Goal: Contribute content: Add original content to the website for others to see

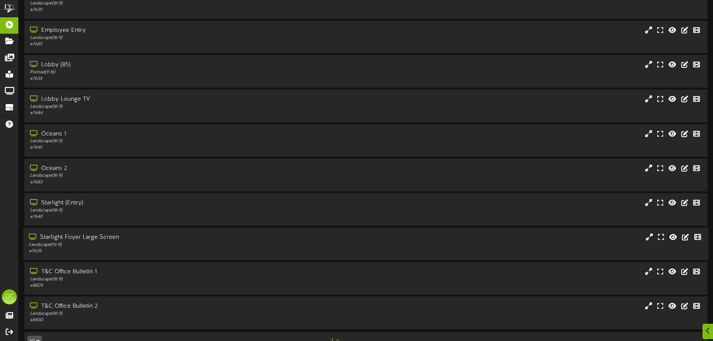
scroll to position [61, 0]
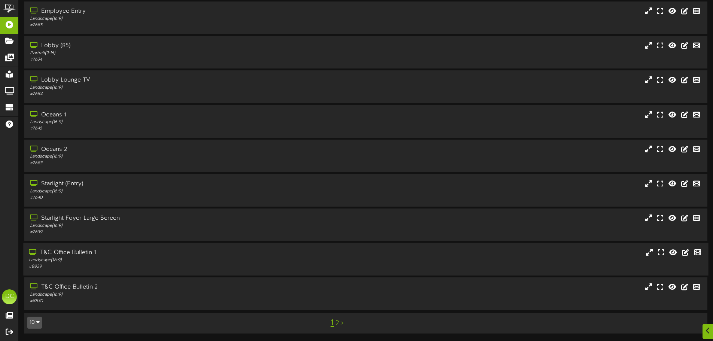
click at [92, 270] on div "# 8829" at bounding box center [166, 267] width 274 height 6
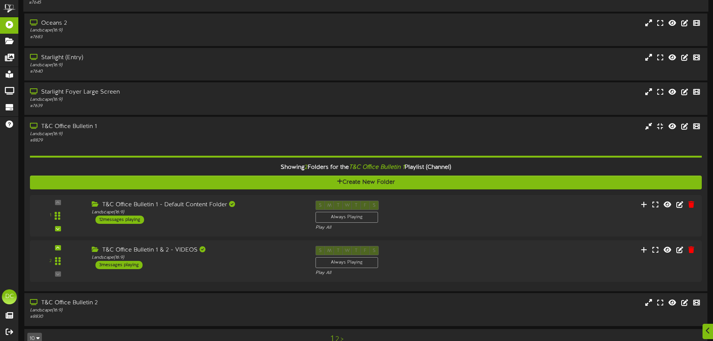
scroll to position [203, 0]
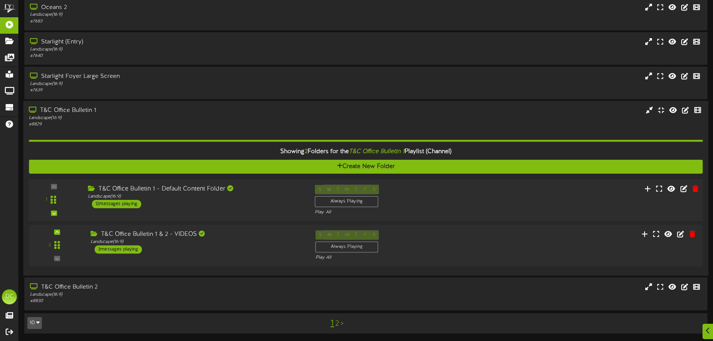
click at [253, 210] on div "1 ( 16:9" at bounding box center [365, 200] width 681 height 31
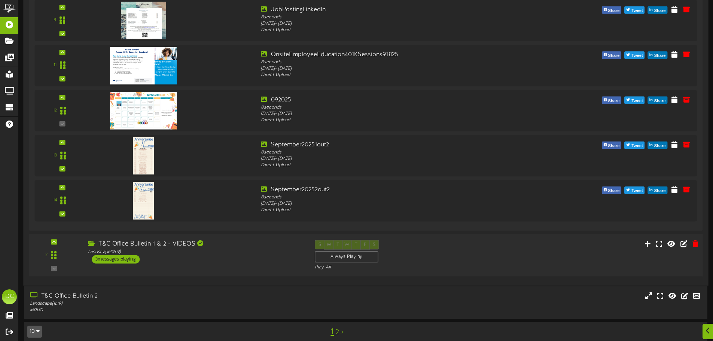
scroll to position [788, 0]
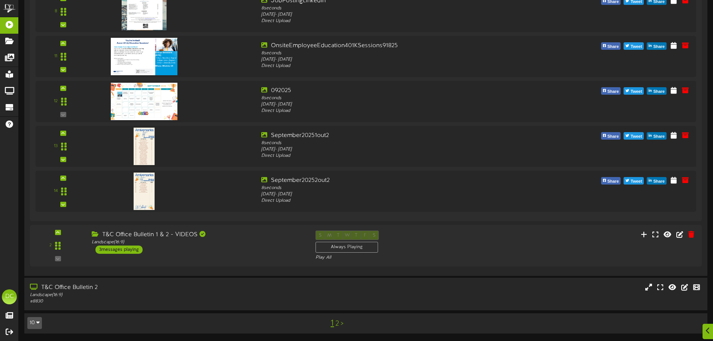
click at [337, 325] on link "2" at bounding box center [337, 324] width 4 height 8
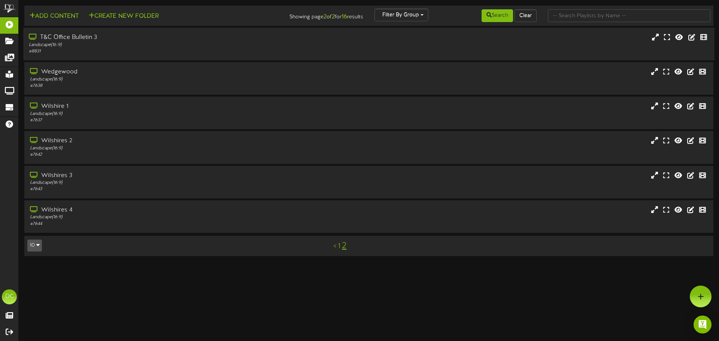
click at [147, 51] on div "# 8831" at bounding box center [167, 51] width 277 height 6
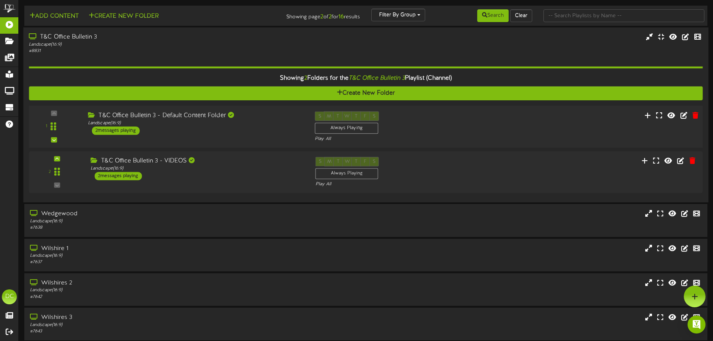
click at [212, 130] on div "T&C Office Bulletin 3 - Default Content Folder Landscape ( 16:9 ) 2 messages pl…" at bounding box center [195, 123] width 227 height 24
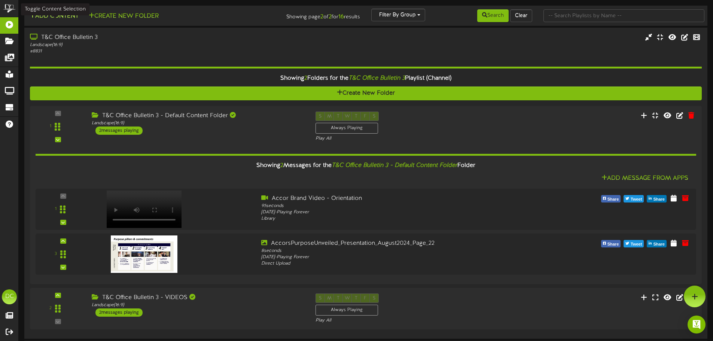
click at [55, 16] on button "Add Content" at bounding box center [54, 16] width 54 height 9
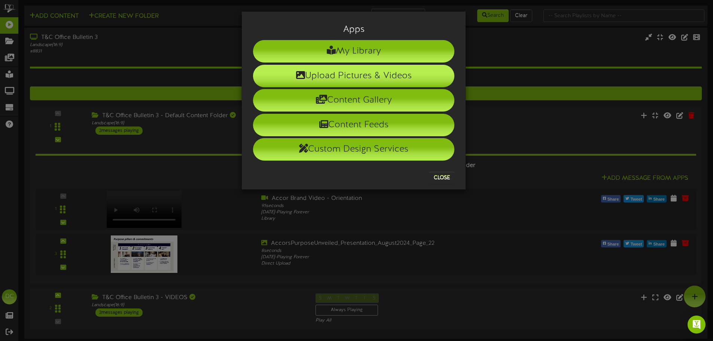
click at [391, 76] on li "Upload Pictures & Videos" at bounding box center [353, 76] width 201 height 22
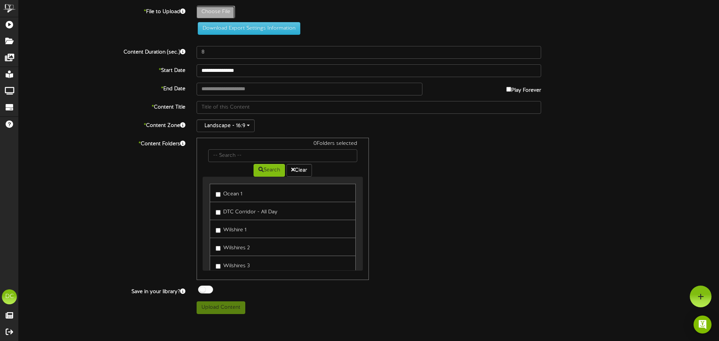
type input "**********"
type input "SeptemberPromo-FreeShipping"
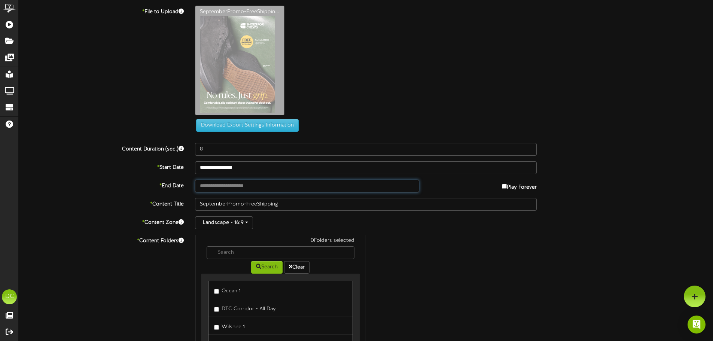
click at [236, 187] on input "text" at bounding box center [307, 186] width 224 height 13
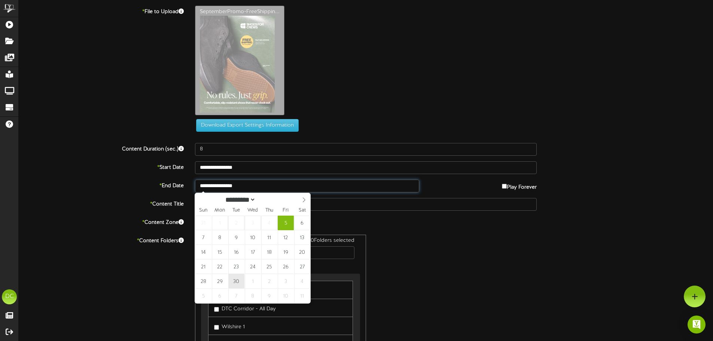
type input "**********"
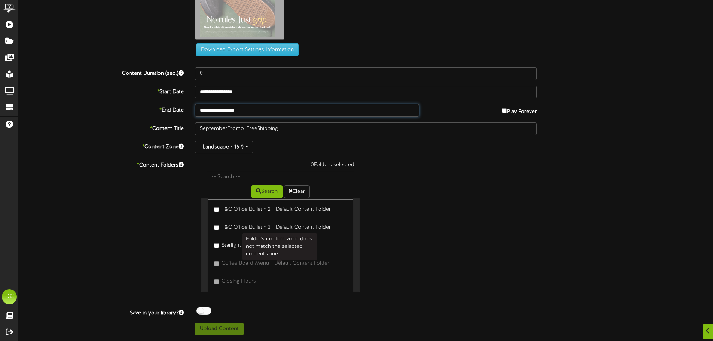
scroll to position [300, 0]
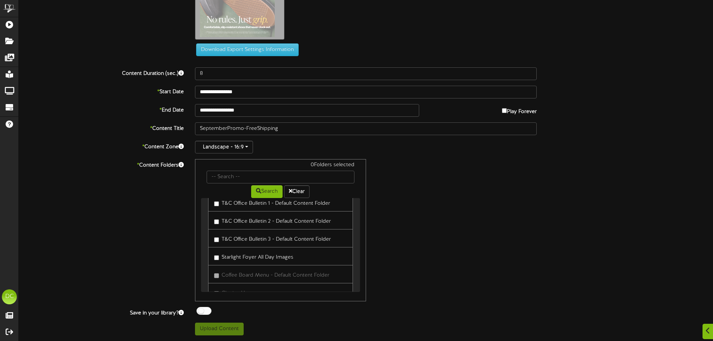
click at [220, 240] on label "T&C Office Bulletin 3 - Default Content Folder" at bounding box center [272, 238] width 117 height 10
click at [207, 330] on button "Upload Content" at bounding box center [219, 329] width 49 height 13
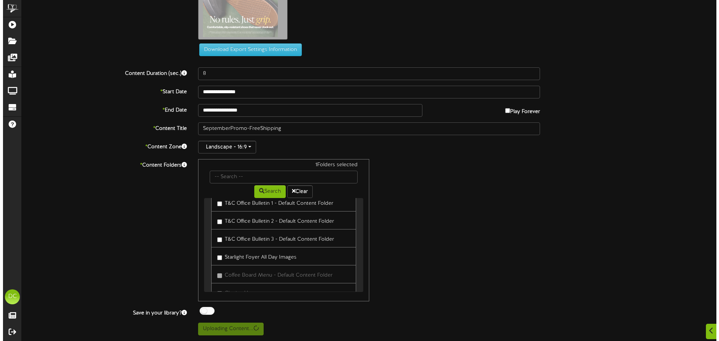
scroll to position [0, 0]
